Goal: Check status: Check status

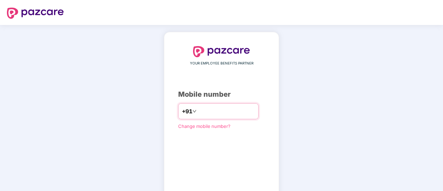
click at [227, 109] on input "number" at bounding box center [226, 111] width 57 height 11
click at [366, 71] on div "**********" at bounding box center [221, 127] width 443 height 205
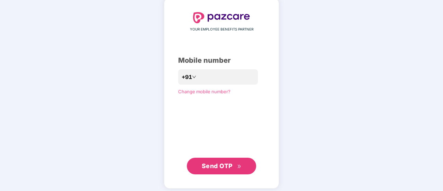
scroll to position [38, 0]
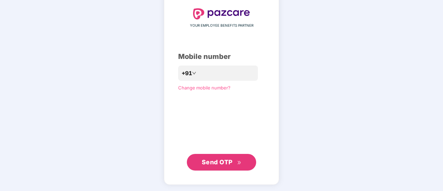
click at [220, 161] on span "Send OTP" at bounding box center [217, 162] width 31 height 7
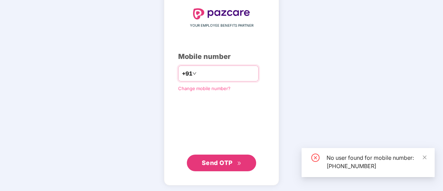
drag, startPoint x: 229, startPoint y: 68, endPoint x: 169, endPoint y: 61, distance: 60.5
click at [169, 61] on div "**********" at bounding box center [221, 90] width 115 height 192
click at [252, 75] on input "**********" at bounding box center [226, 73] width 57 height 11
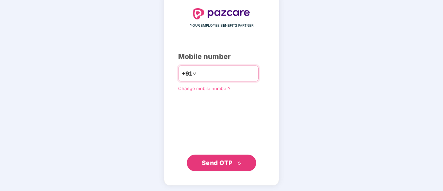
type input "*"
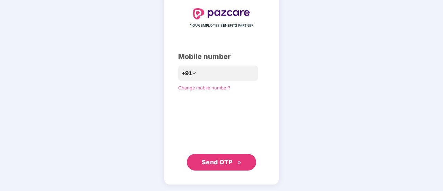
click at [234, 163] on span "Send OTP" at bounding box center [222, 163] width 40 height 10
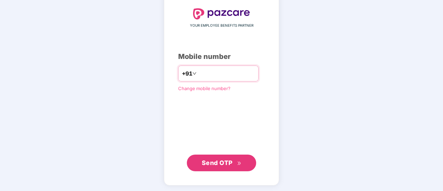
click at [235, 71] on input "**********" at bounding box center [226, 73] width 57 height 11
type input "*"
type input "**********"
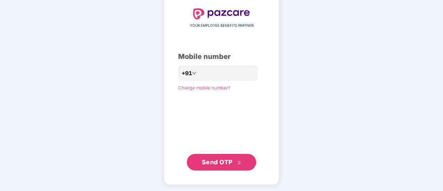
click at [217, 163] on span "Send OTP" at bounding box center [217, 162] width 31 height 7
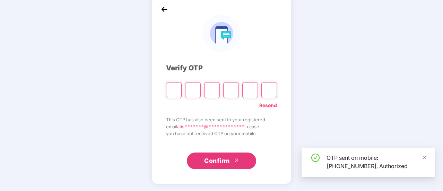
scroll to position [35, 0]
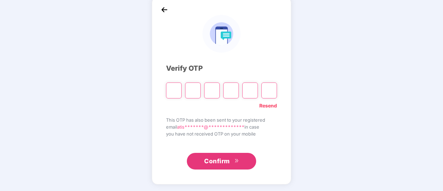
click at [270, 105] on link "Resend" at bounding box center [269, 106] width 18 height 8
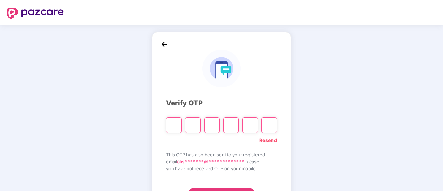
click at [337, 129] on div "**********" at bounding box center [221, 125] width 443 height 201
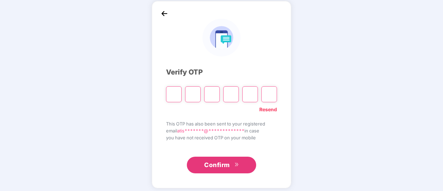
scroll to position [35, 0]
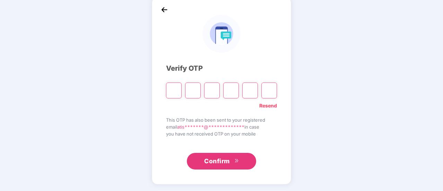
click at [173, 92] on input "Please enter verification code. Digit 1" at bounding box center [174, 91] width 16 height 16
type input "*"
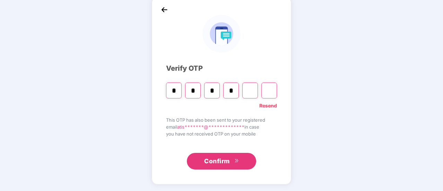
type input "*"
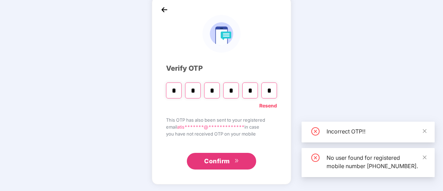
type input "*"
click at [231, 162] on button "Confirm" at bounding box center [221, 161] width 69 height 17
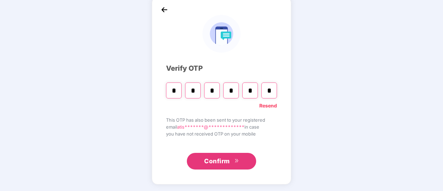
click at [273, 87] on input "*" at bounding box center [270, 91] width 16 height 16
type input "*"
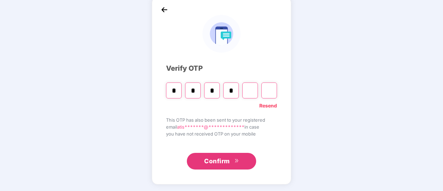
type input "*"
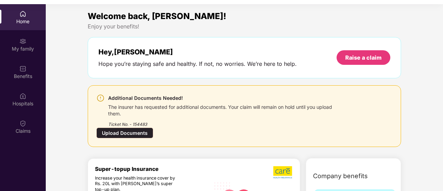
click at [135, 134] on div "Upload Documents" at bounding box center [124, 133] width 57 height 11
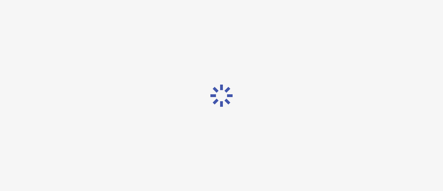
scroll to position [17, 0]
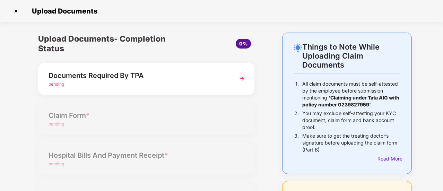
click at [114, 77] on div "Documents Required By TPA" at bounding box center [138, 75] width 179 height 11
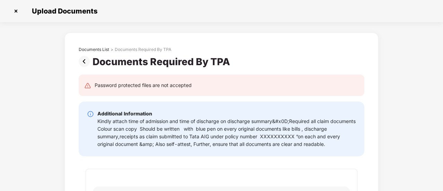
scroll to position [0, 0]
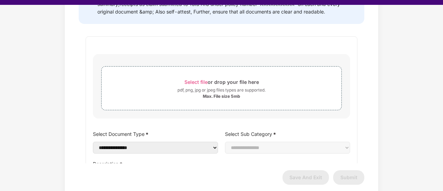
scroll to position [17, 0]
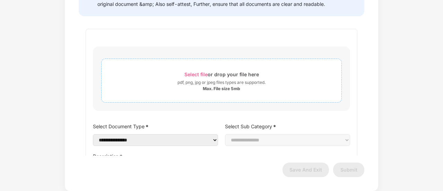
click at [222, 88] on div "Max. File size 5mb" at bounding box center [221, 89] width 37 height 6
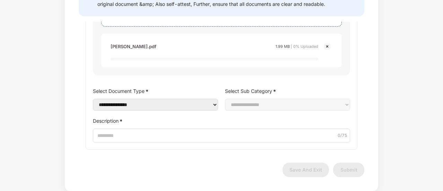
scroll to position [89, 0]
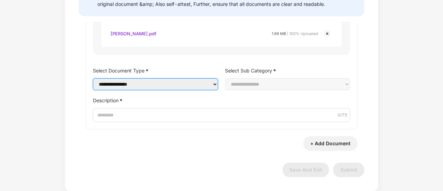
click at [169, 90] on select "**********" at bounding box center [155, 84] width 125 height 12
select select "**********"
click at [93, 78] on select "**********" at bounding box center [155, 84] width 125 height 12
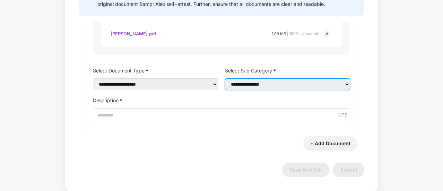
click at [249, 86] on select "**********" at bounding box center [287, 84] width 125 height 12
select select "**********"
click at [225, 78] on select "**********" at bounding box center [287, 84] width 125 height 12
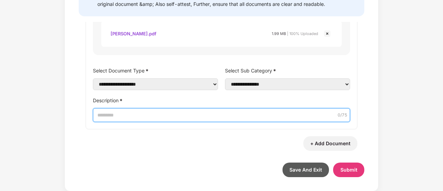
click at [116, 110] on input "Description *" at bounding box center [221, 115] width 257 height 14
type input "*"
type input "**********"
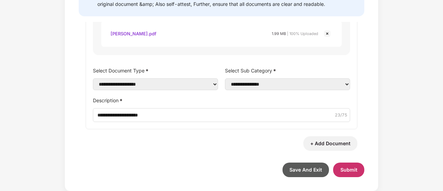
click at [345, 171] on span "Submit" at bounding box center [349, 170] width 17 height 6
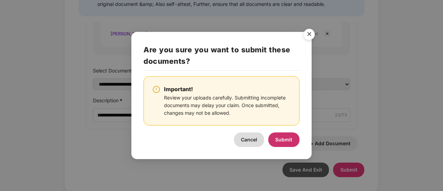
click at [280, 138] on span "Submit" at bounding box center [283, 140] width 17 height 6
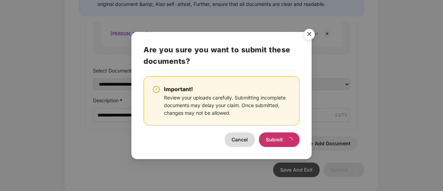
scroll to position [0, 0]
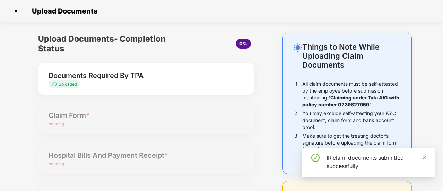
click at [96, 114] on div "Upload Documents- Completion Status 0% Documents Required By TPA Uploaded Claim…" at bounding box center [146, 169] width 230 height 272
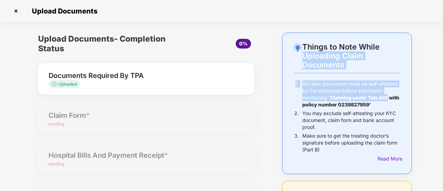
drag, startPoint x: 441, startPoint y: 47, endPoint x: 444, endPoint y: 96, distance: 49.7
click at [443, 96] on html "Get Pazcare mobile app for all your employee benefits need Download Now Upload …" at bounding box center [221, 78] width 443 height 191
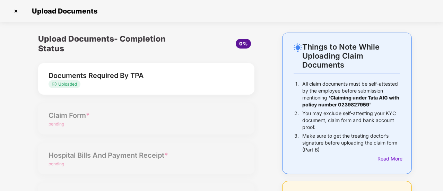
click at [149, 158] on div "Upload Documents- Completion Status 0% Documents Required By TPA Uploaded Claim…" at bounding box center [146, 169] width 230 height 272
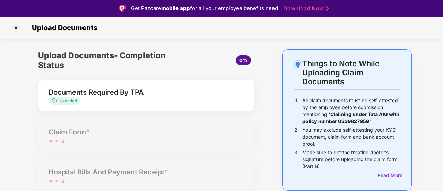
click at [99, 91] on div "Documents Required By TPA" at bounding box center [138, 92] width 179 height 11
click at [74, 136] on div "Upload Documents- Completion Status 0% Documents Required By TPA Uploaded Claim…" at bounding box center [146, 185] width 230 height 272
click at [378, 18] on div "Upload Documents" at bounding box center [221, 28] width 443 height 22
click at [12, 30] on img at bounding box center [15, 27] width 11 height 11
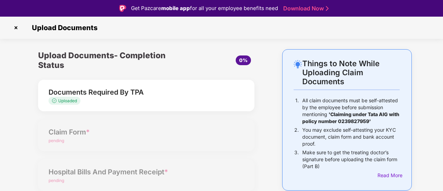
scroll to position [17, 0]
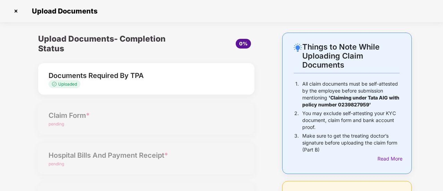
click at [15, 10] on img at bounding box center [15, 11] width 11 height 11
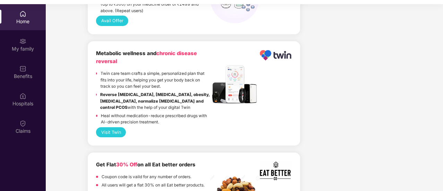
scroll to position [541, 0]
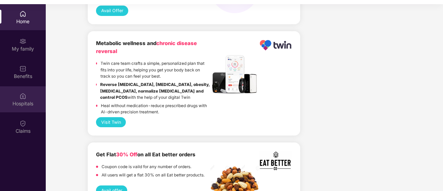
click at [22, 101] on div "Hospitals" at bounding box center [23, 103] width 46 height 7
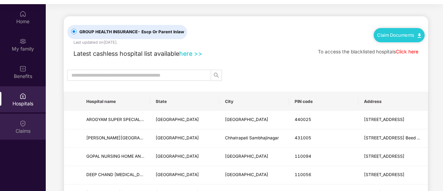
click at [23, 130] on div "Claims" at bounding box center [23, 131] width 46 height 7
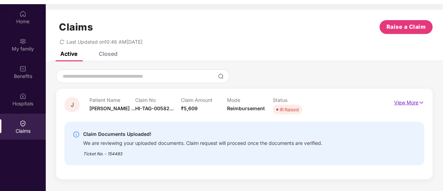
click at [416, 102] on p "View More" at bounding box center [409, 101] width 30 height 9
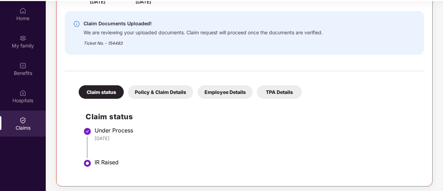
scroll to position [131, 0]
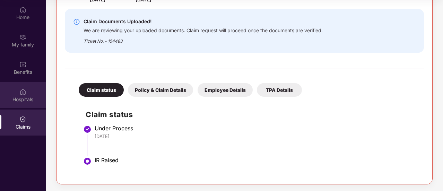
click at [20, 95] on img at bounding box center [22, 91] width 7 height 7
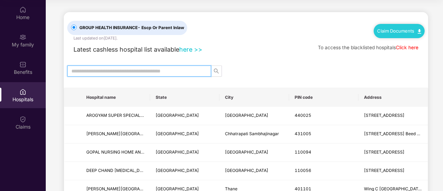
click at [109, 69] on input "text" at bounding box center [136, 71] width 130 height 8
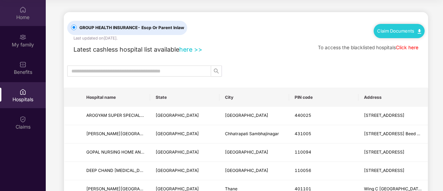
click at [26, 17] on div "Home" at bounding box center [23, 17] width 46 height 7
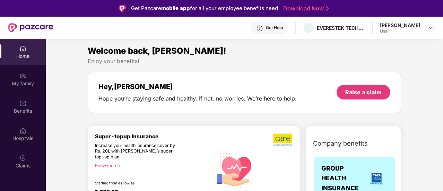
scroll to position [39, 0]
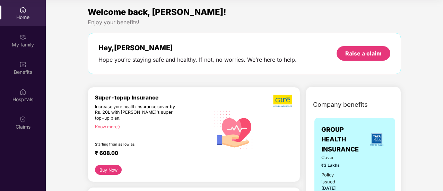
click at [31, 93] on div "Hospitals" at bounding box center [23, 95] width 46 height 26
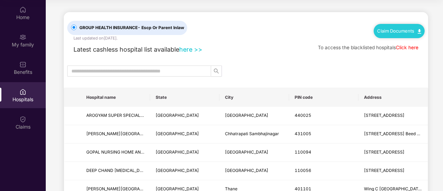
click at [301, 41] on div "Latest cashless hospital list available here >> To access the blacklisted hospi…" at bounding box center [246, 47] width 358 height 13
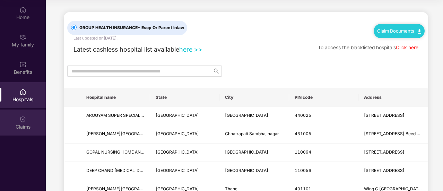
click at [21, 116] on img at bounding box center [22, 119] width 7 height 7
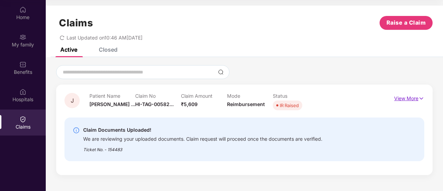
click at [406, 99] on p "View More" at bounding box center [409, 97] width 30 height 9
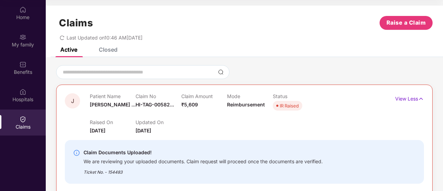
click at [178, 131] on div "Updated On [DATE]" at bounding box center [159, 126] width 46 height 15
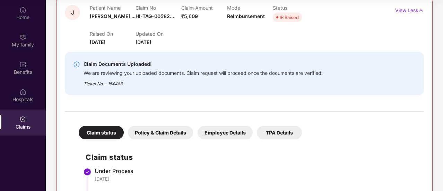
scroll to position [131, 0]
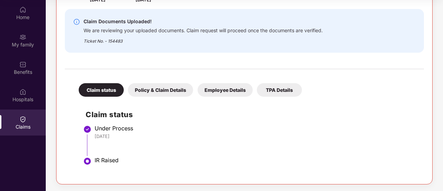
click at [105, 161] on div "IR Raised" at bounding box center [256, 160] width 323 height 7
drag, startPoint x: 105, startPoint y: 161, endPoint x: 157, endPoint y: 158, distance: 51.8
click at [157, 158] on div "IR Raised" at bounding box center [256, 160] width 323 height 7
click at [180, 131] on div "Under Process" at bounding box center [256, 128] width 323 height 7
click at [169, 92] on div "Policy & Claim Details" at bounding box center [160, 90] width 65 height 14
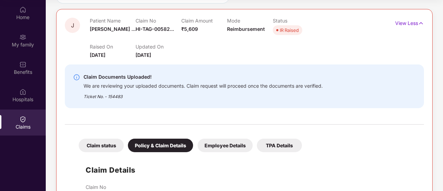
scroll to position [75, 0]
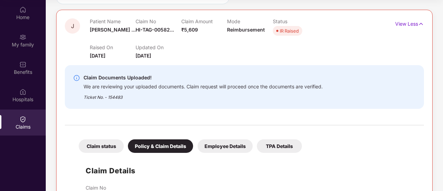
click at [228, 137] on div "Claim status Policy & Claim Details Employee Details TPA Details" at bounding box center [187, 143] width 230 height 20
click at [225, 144] on div "Employee Details" at bounding box center [225, 146] width 55 height 14
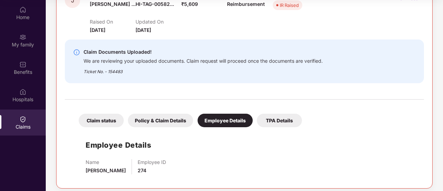
scroll to position [105, 0]
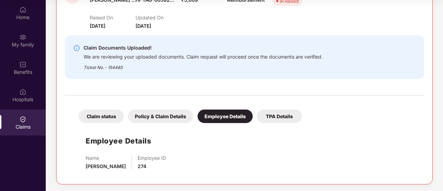
click at [289, 116] on div "TPA Details" at bounding box center [279, 117] width 45 height 14
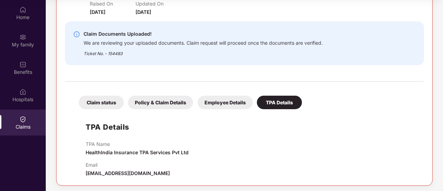
scroll to position [120, 0]
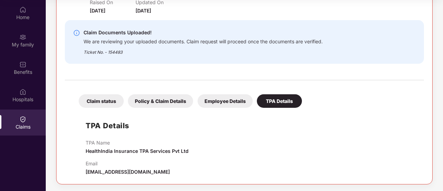
drag, startPoint x: 164, startPoint y: 173, endPoint x: 84, endPoint y: 171, distance: 80.5
click at [84, 171] on div "TPA Details TPA Name HealthIndia Insurance TPA Services Pvt Ltd Email [EMAIL_AD…" at bounding box center [245, 143] width 346 height 65
copy span "[EMAIL_ADDRESS][DOMAIN_NAME]"
